Goal: Transaction & Acquisition: Book appointment/travel/reservation

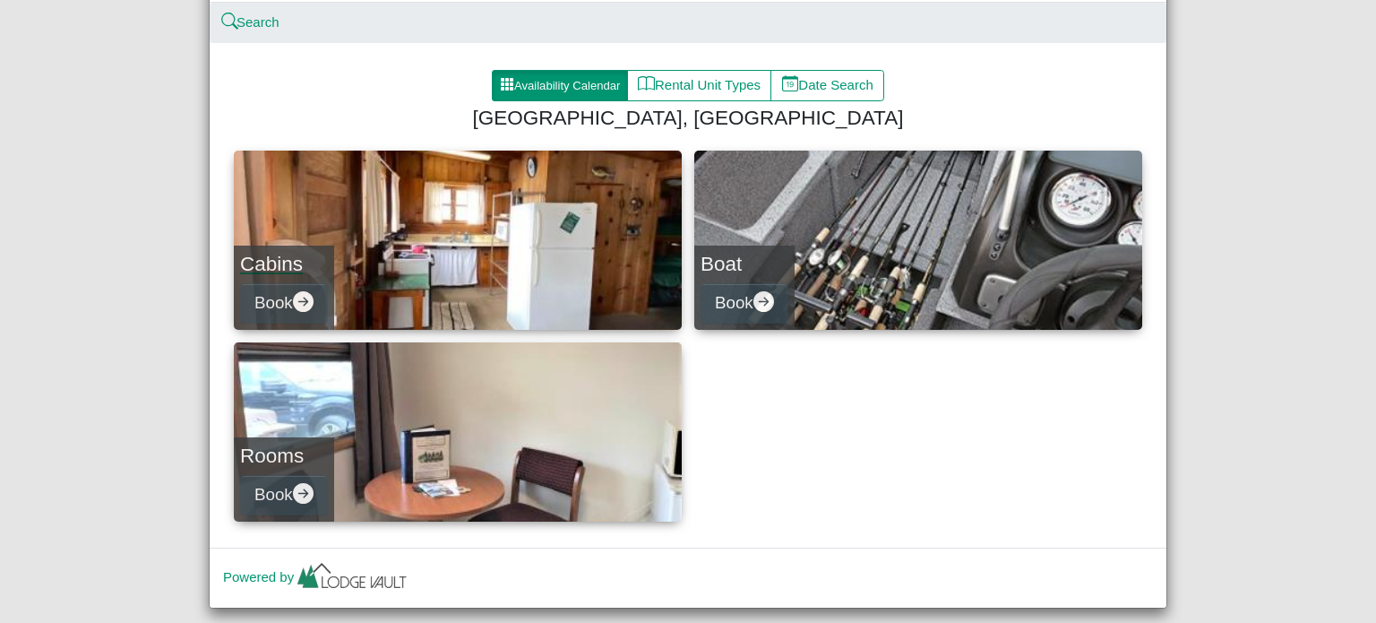
scroll to position [175, 0]
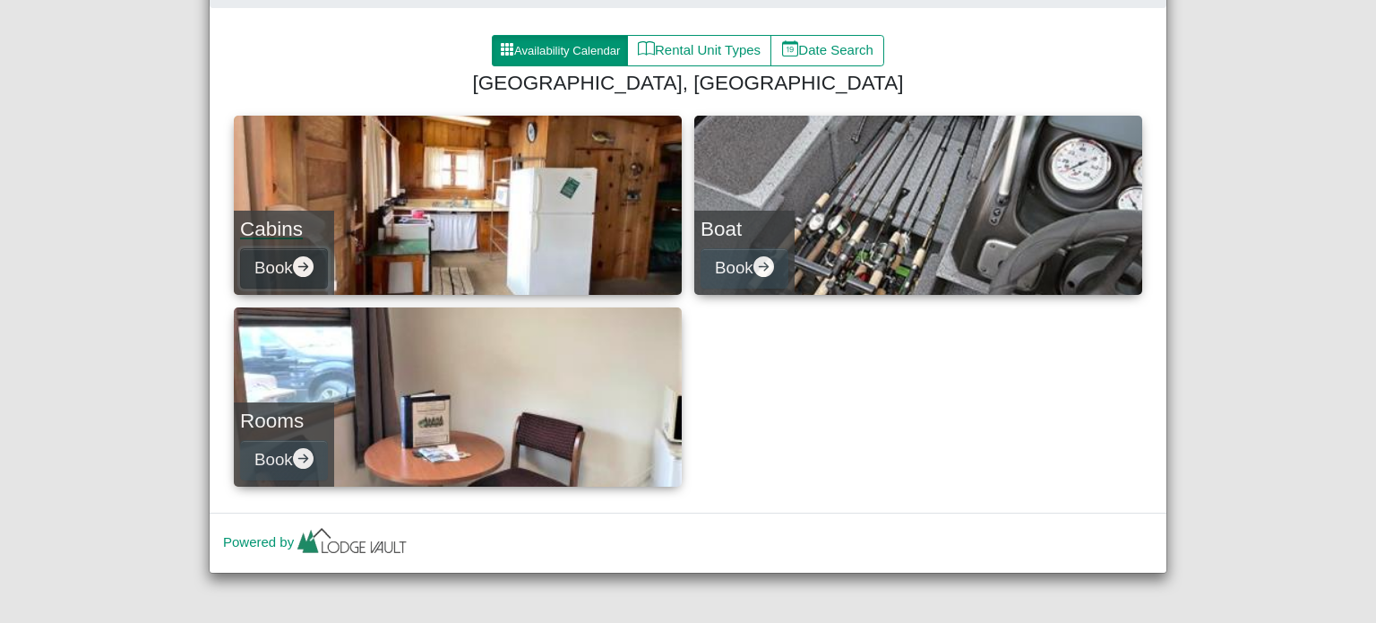
click at [303, 267] on icon "arrow right circle fill" at bounding box center [303, 266] width 21 height 21
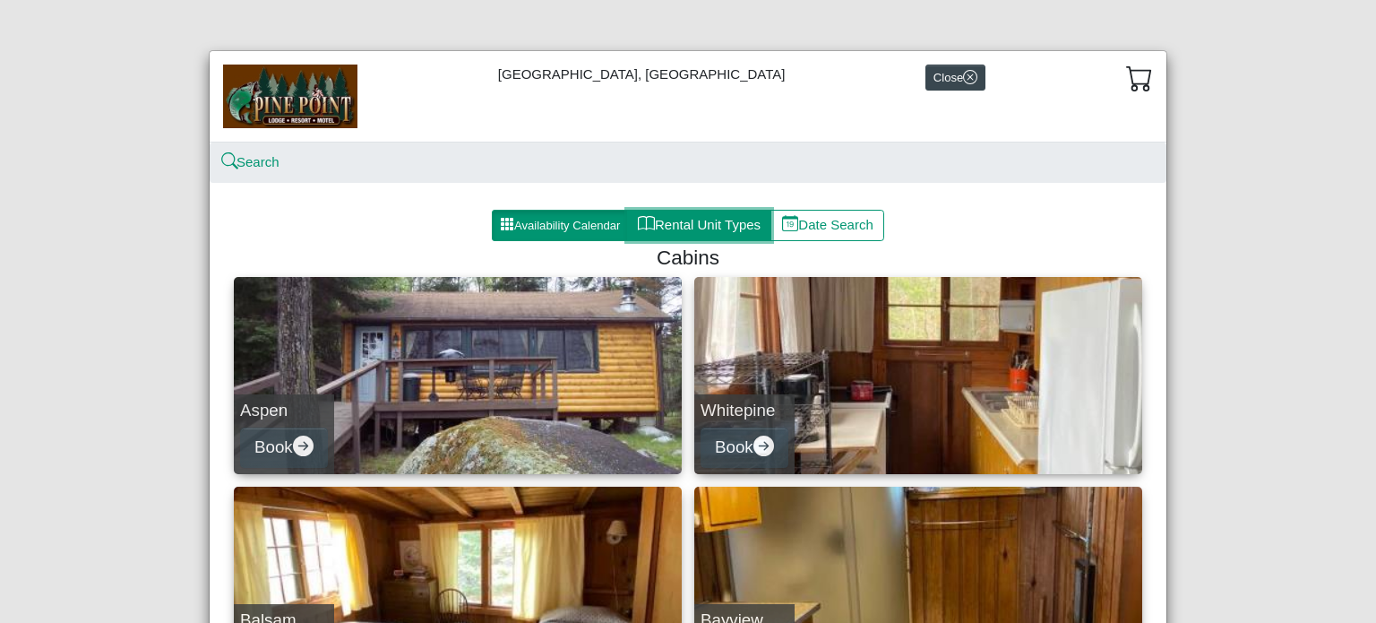
click at [666, 218] on button "Rental Unit Types" at bounding box center [699, 226] width 144 height 32
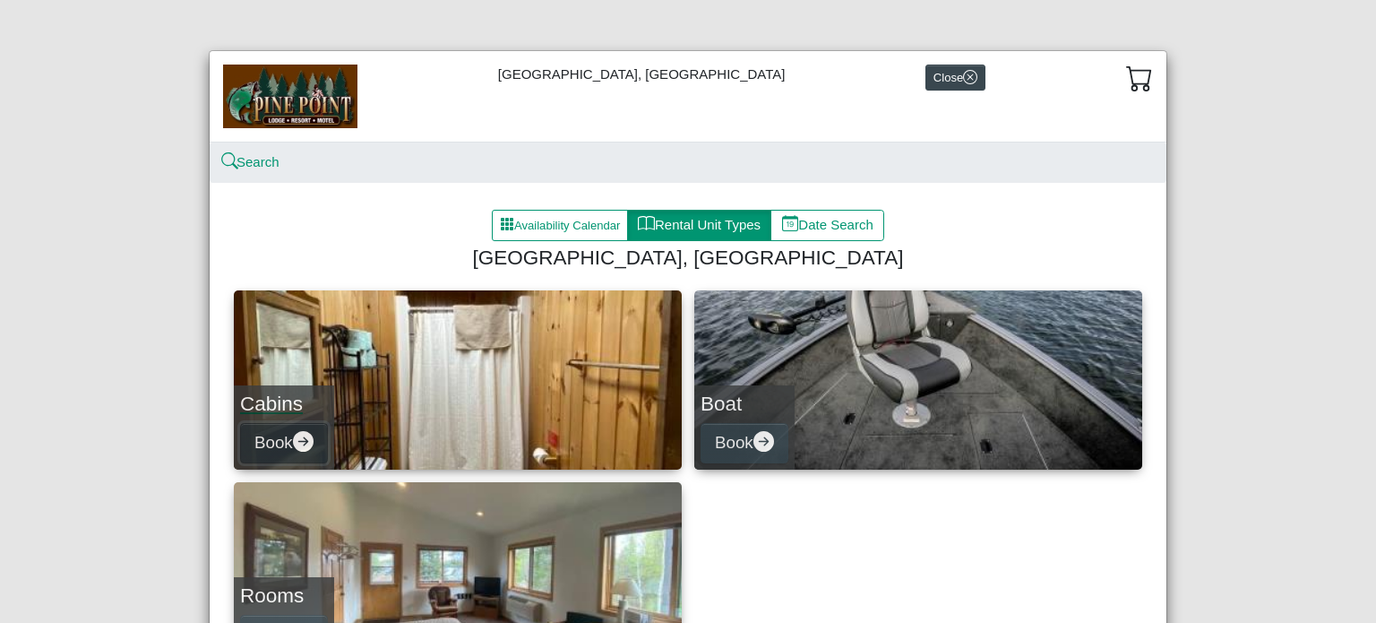
click at [298, 436] on icon "arrow right circle fill" at bounding box center [303, 441] width 21 height 21
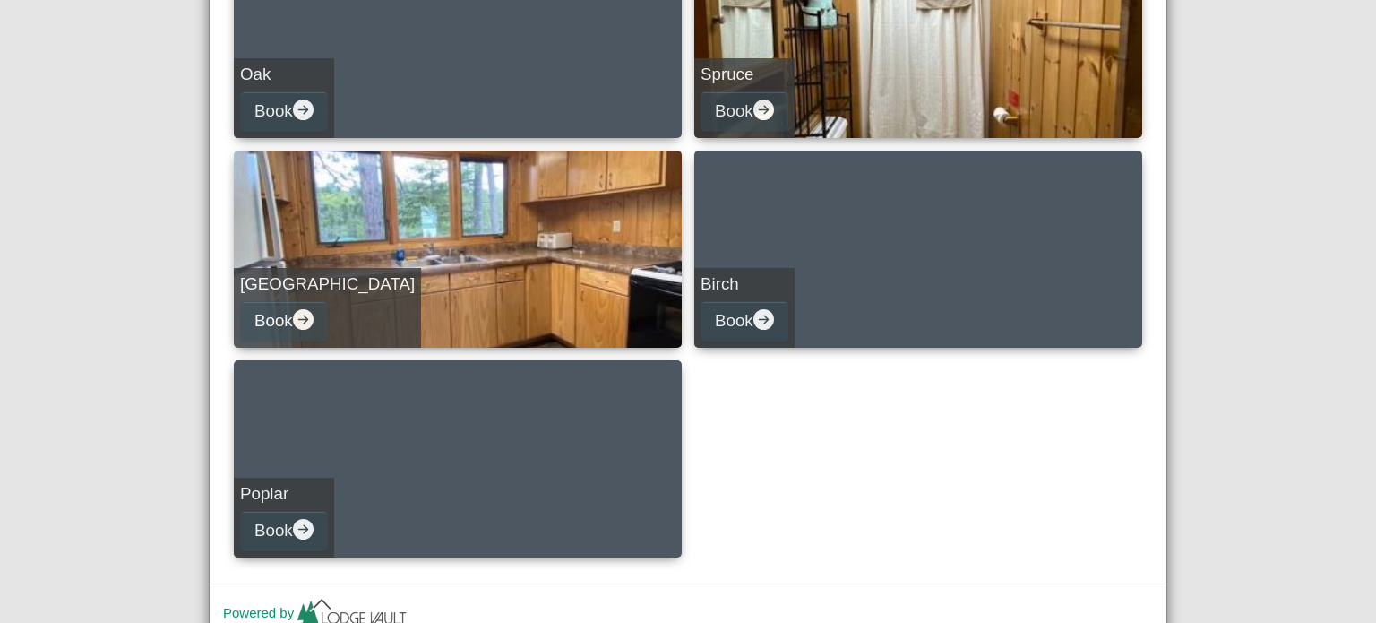
scroll to position [806, 0]
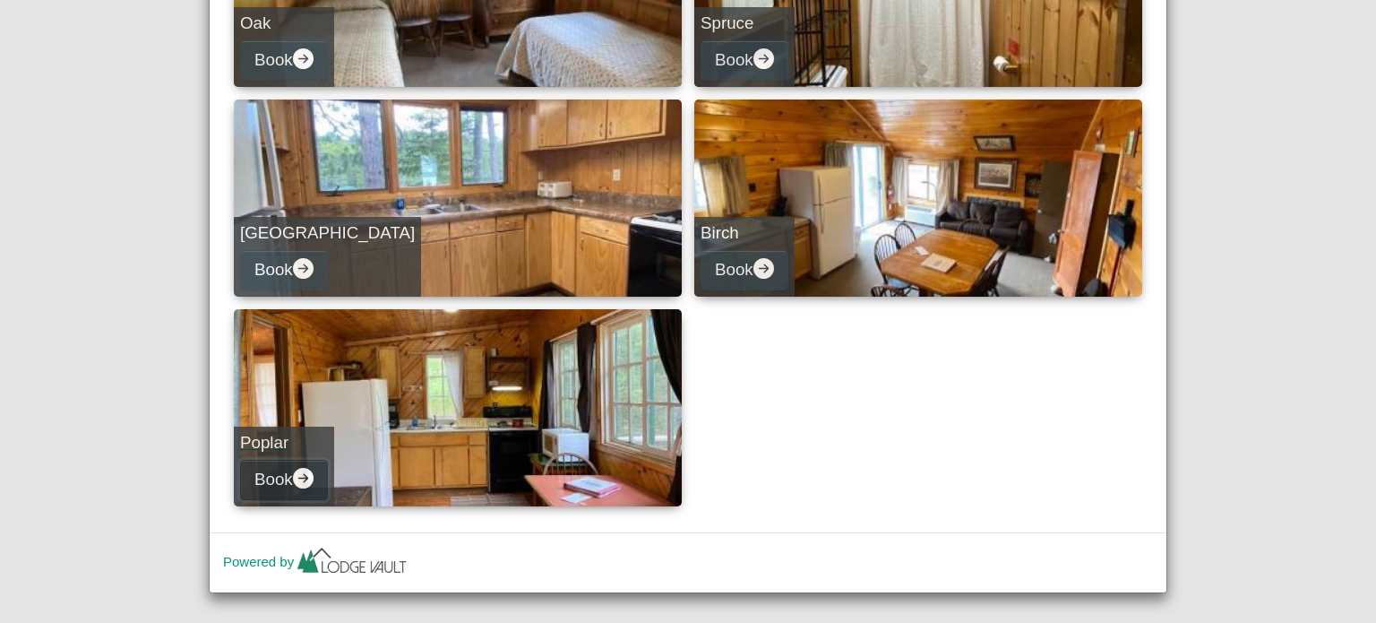
click at [296, 477] on icon "arrow right circle fill" at bounding box center [303, 478] width 21 height 21
select select "*"
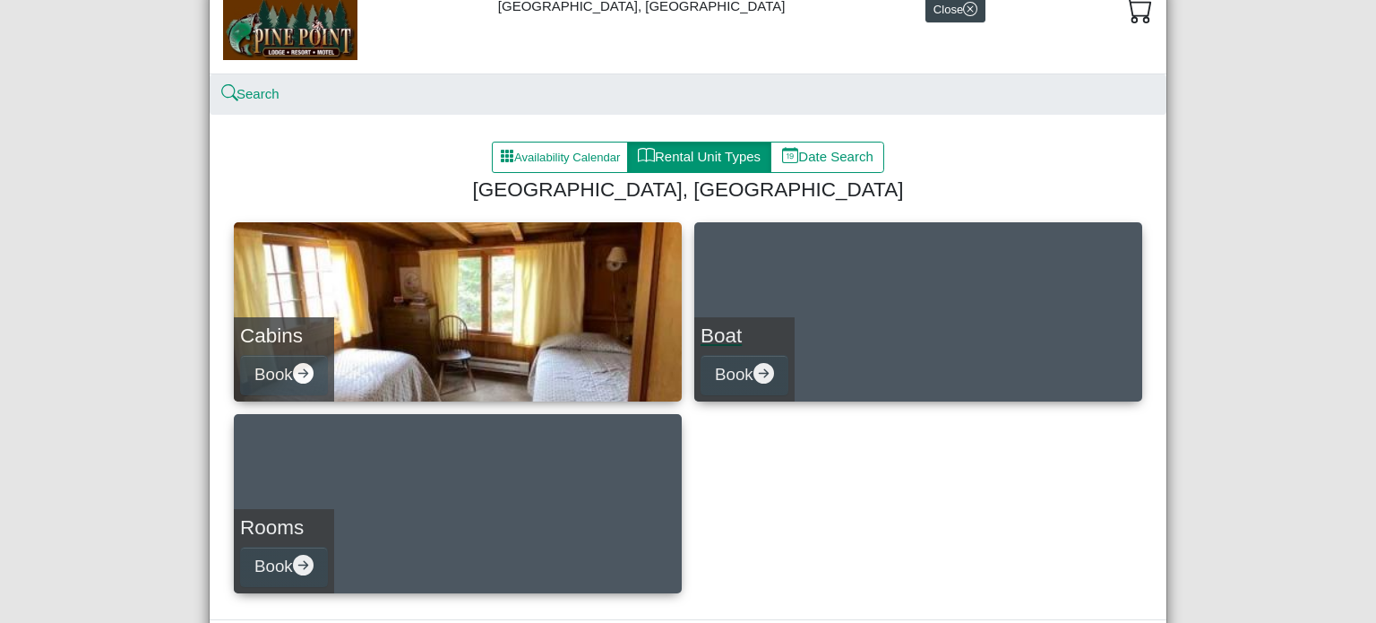
scroll to position [175, 0]
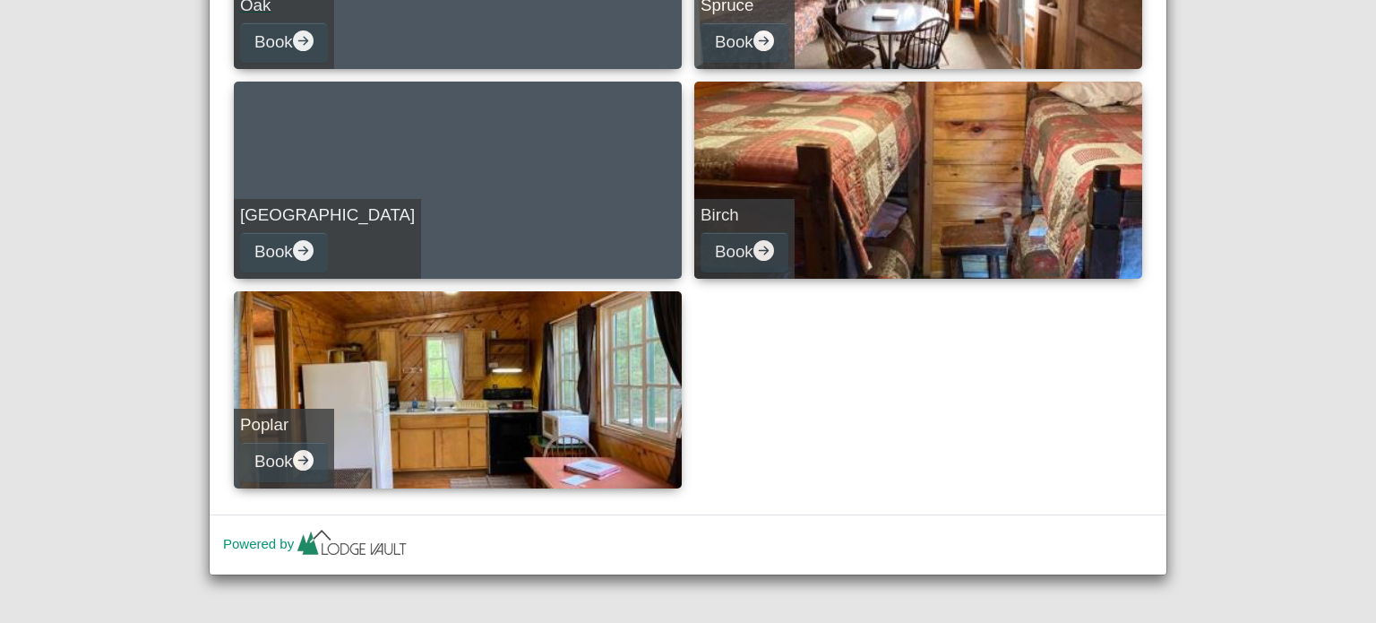
scroll to position [826, 0]
